Goal: Transaction & Acquisition: Obtain resource

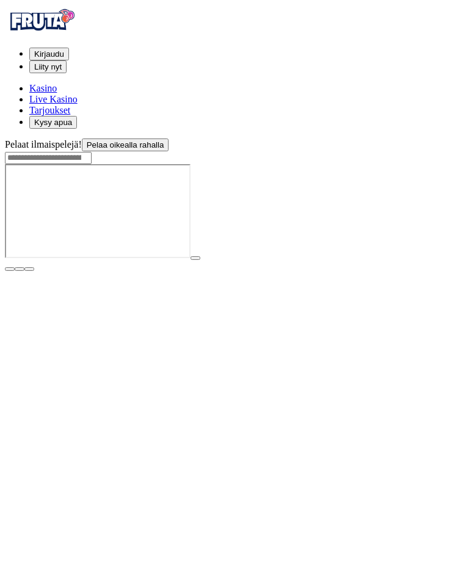
click at [50, 24] on img at bounding box center [41, 20] width 73 height 31
click at [29, 104] on span "poker-chip icon" at bounding box center [29, 99] width 0 height 10
click at [29, 93] on span "diamond icon" at bounding box center [29, 88] width 0 height 10
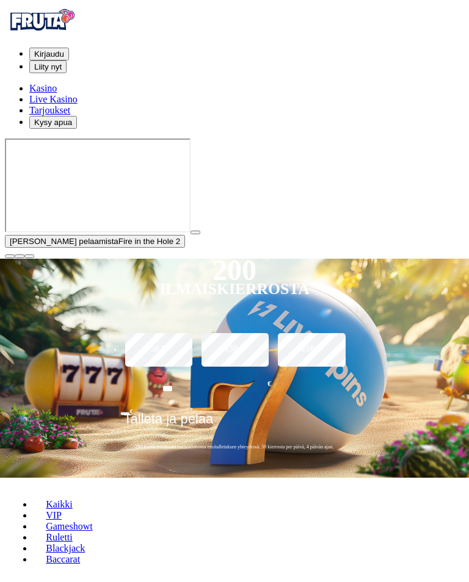
click at [10, 256] on span "close icon" at bounding box center [10, 256] width 0 height 0
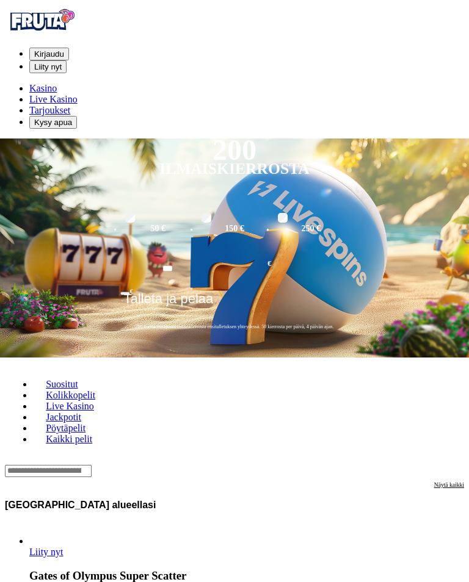
click at [64, 49] on span "Kirjaudu" at bounding box center [49, 53] width 30 height 9
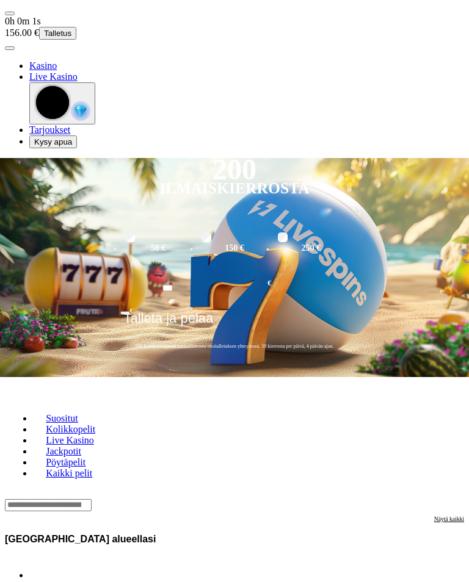
click at [443, 516] on link "Näytä kaikki" at bounding box center [449, 539] width 30 height 47
click at [10, 48] on span "user-circle icon" at bounding box center [10, 48] width 0 height 0
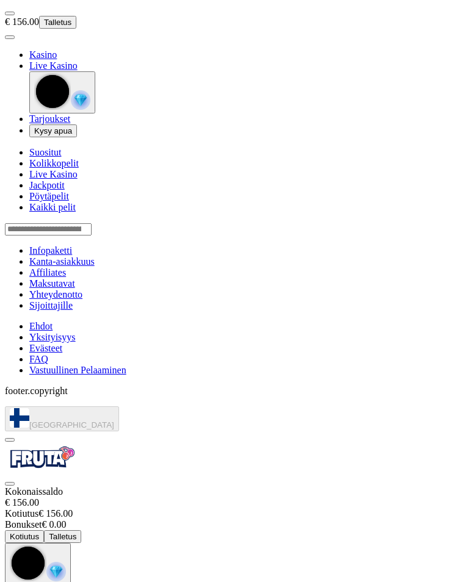
click at [44, 530] on button "Kotiutus" at bounding box center [24, 536] width 39 height 13
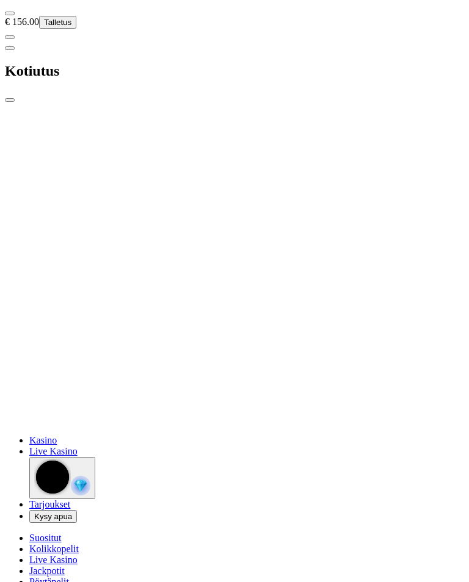
click at [10, 100] on span "close icon" at bounding box center [10, 100] width 0 height 0
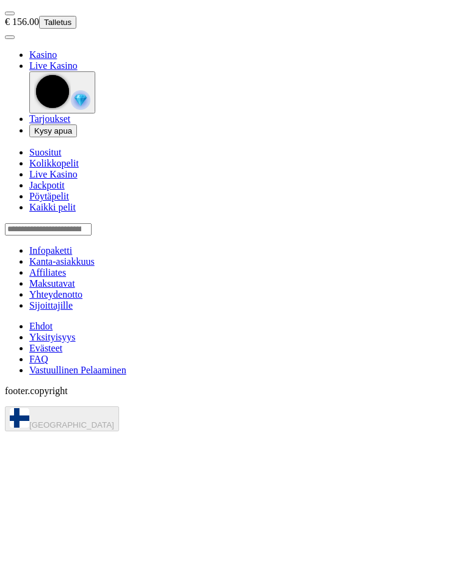
click at [10, 37] on span "user-circle icon" at bounding box center [10, 37] width 0 height 0
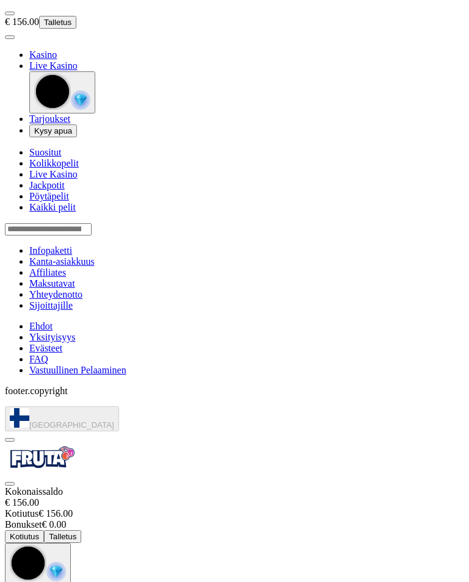
click at [44, 530] on button "Kotiutus" at bounding box center [24, 536] width 39 height 13
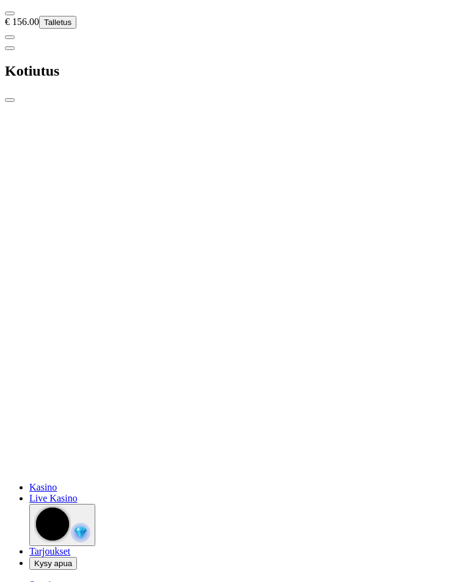
click at [10, 100] on span "close icon" at bounding box center [10, 100] width 0 height 0
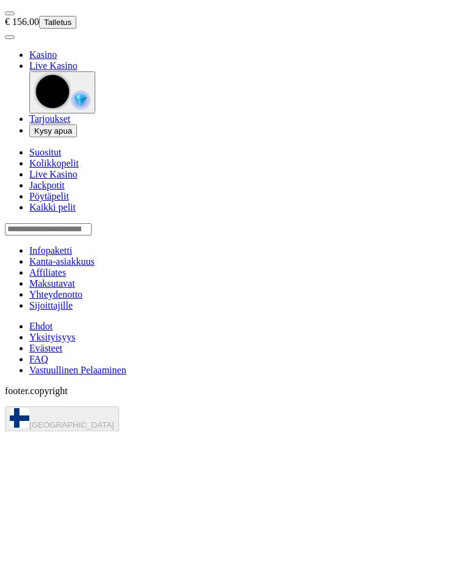
click at [10, 37] on span "user-circle icon" at bounding box center [10, 37] width 0 height 0
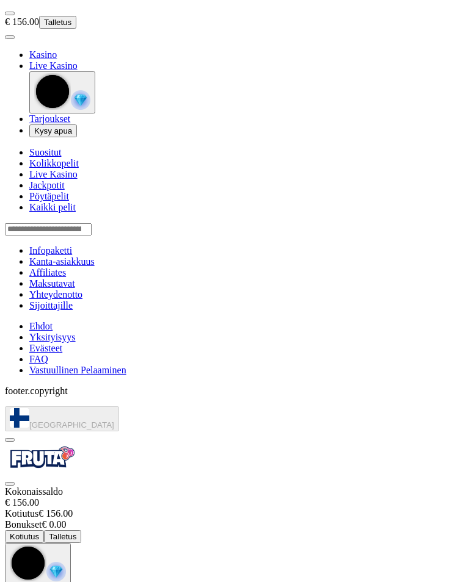
click at [44, 530] on button "Kotiutus" at bounding box center [24, 536] width 39 height 13
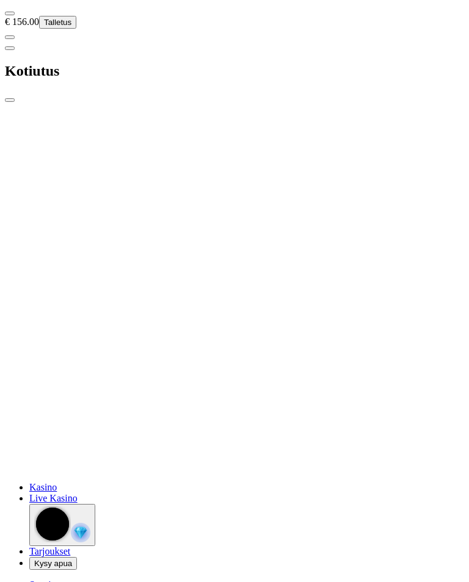
click at [10, 100] on span "close icon" at bounding box center [10, 100] width 0 height 0
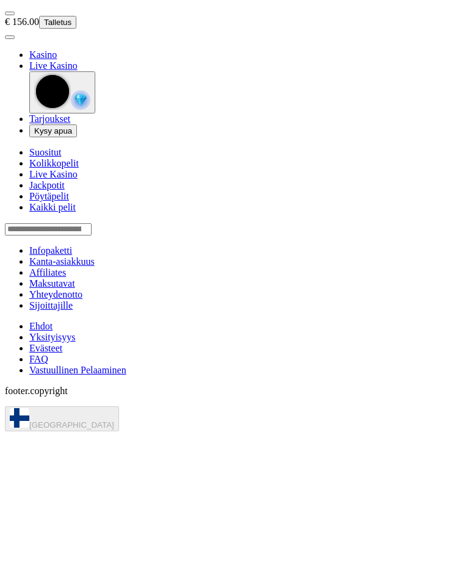
click at [10, 13] on span "menu icon" at bounding box center [10, 13] width 0 height 0
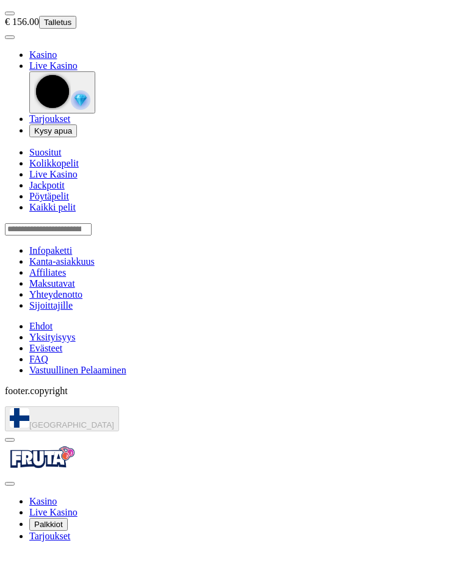
click at [10, 484] on span "close icon" at bounding box center [10, 484] width 0 height 0
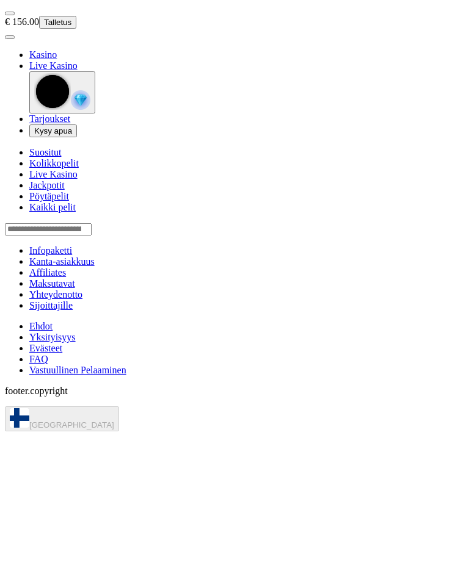
click at [10, 37] on span "user-circle icon" at bounding box center [10, 37] width 0 height 0
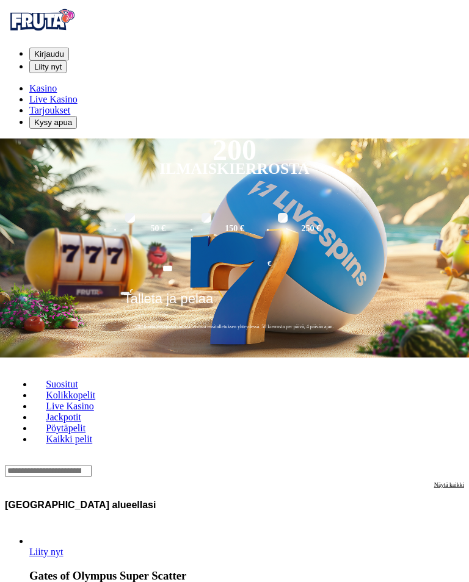
click at [64, 49] on span "Kirjaudu" at bounding box center [49, 53] width 30 height 9
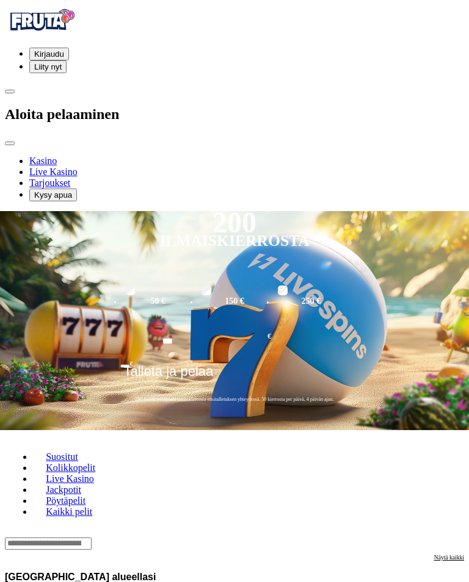
click at [411, 146] on div at bounding box center [234, 146] width 459 height 0
click at [437, 146] on div at bounding box center [234, 146] width 459 height 0
click at [371, 146] on div at bounding box center [234, 146] width 459 height 0
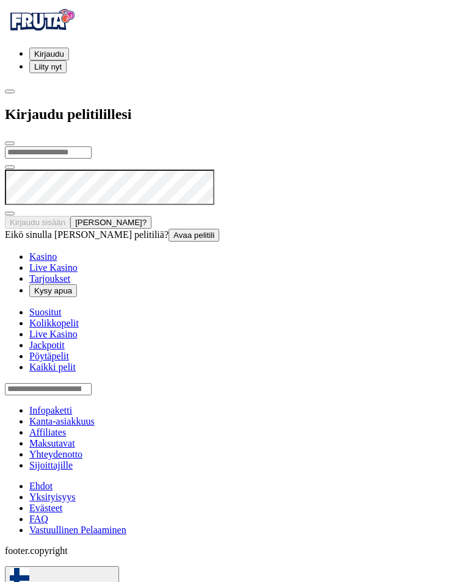
click at [10, 143] on span "close icon" at bounding box center [10, 143] width 0 height 0
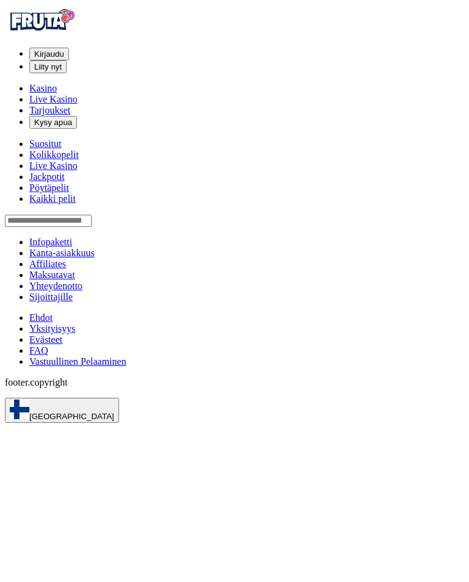
click at [64, 49] on span "Kirjaudu" at bounding box center [49, 53] width 30 height 9
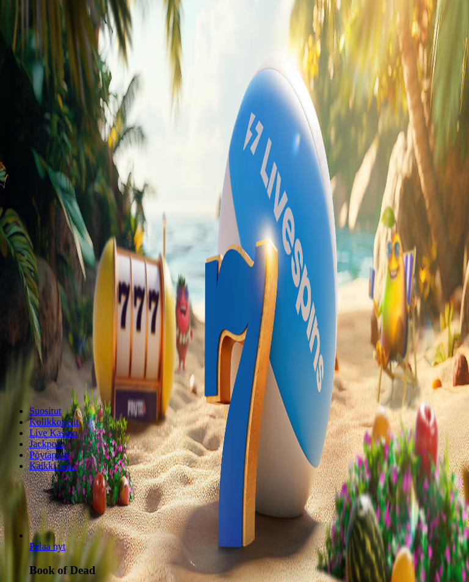
click at [464, 13] on nav "0h 0m 1s 156.00 € Talletus" at bounding box center [234, 28] width 459 height 46
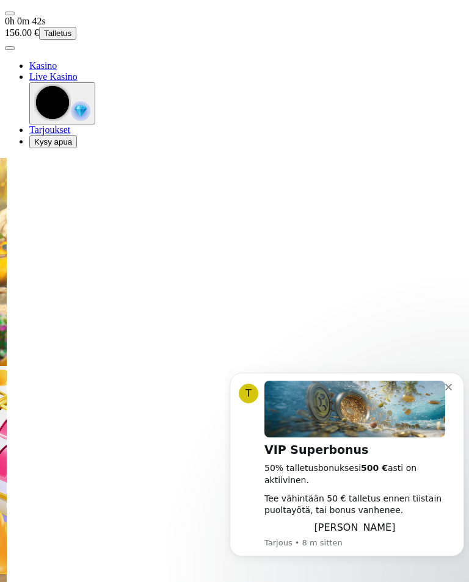
click at [10, 48] on span "user-circle icon" at bounding box center [10, 48] width 0 height 0
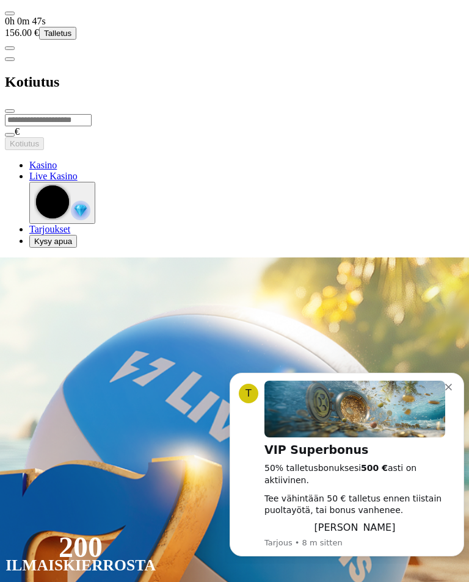
click at [92, 114] on input "number" at bounding box center [48, 120] width 87 height 12
type input "***"
click at [44, 137] on button "Kotiutus" at bounding box center [24, 143] width 39 height 13
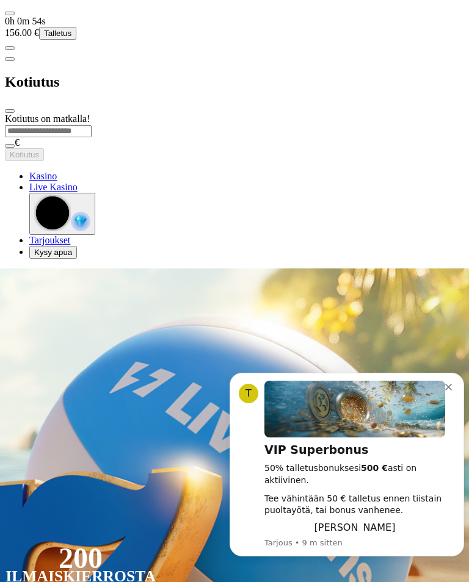
click at [452, 387] on button "Dismiss notification" at bounding box center [450, 386] width 10 height 10
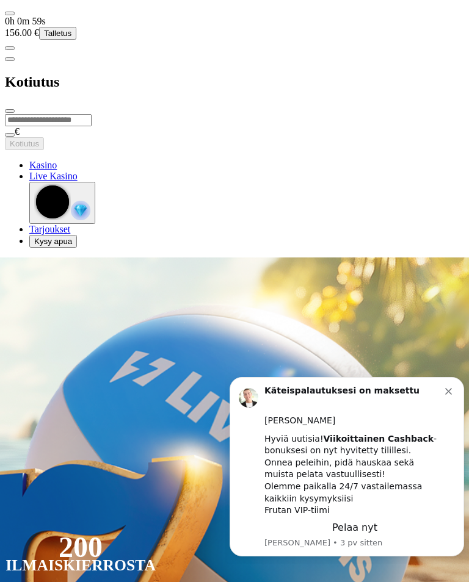
click at [452, 390] on button "Dismiss notification" at bounding box center [450, 390] width 10 height 10
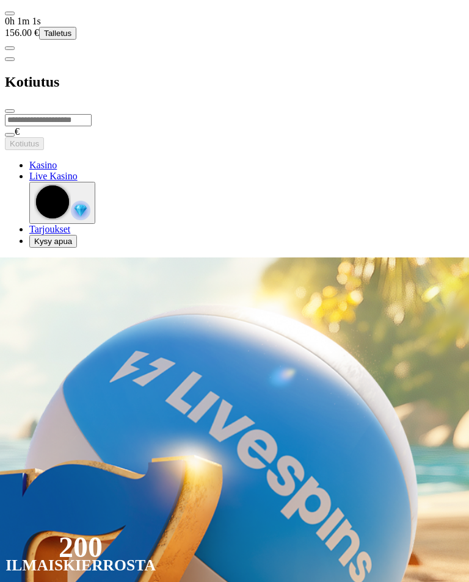
click at [10, 111] on span "close icon" at bounding box center [10, 111] width 0 height 0
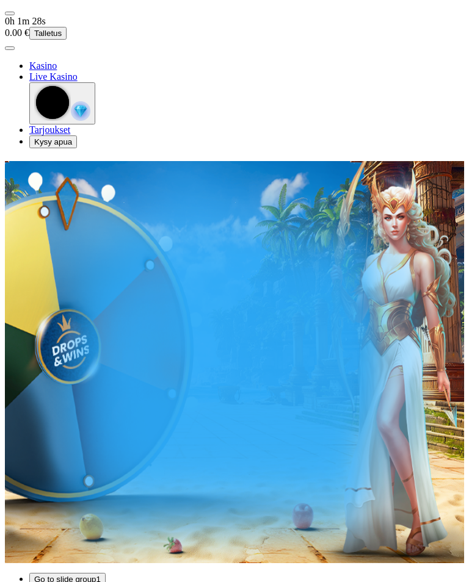
click at [10, 48] on span "user-circle icon" at bounding box center [10, 48] width 0 height 0
